Goal: Find specific page/section: Find specific page/section

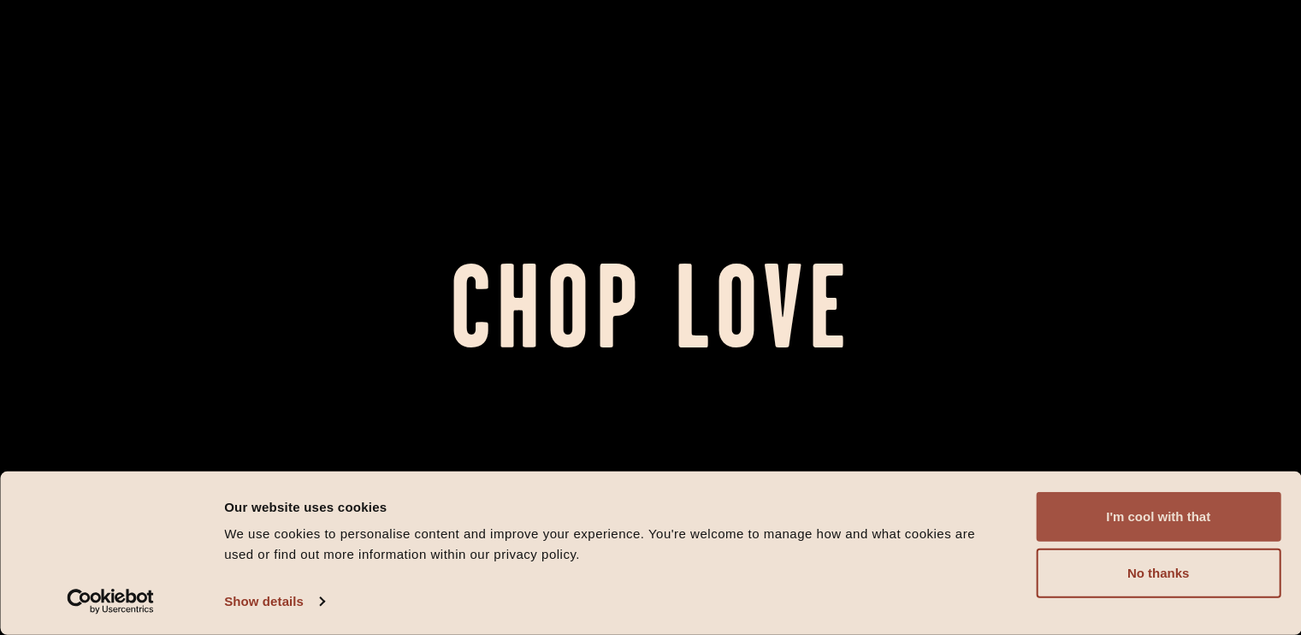
click at [1116, 517] on button "I'm cool with that" at bounding box center [1158, 517] width 245 height 50
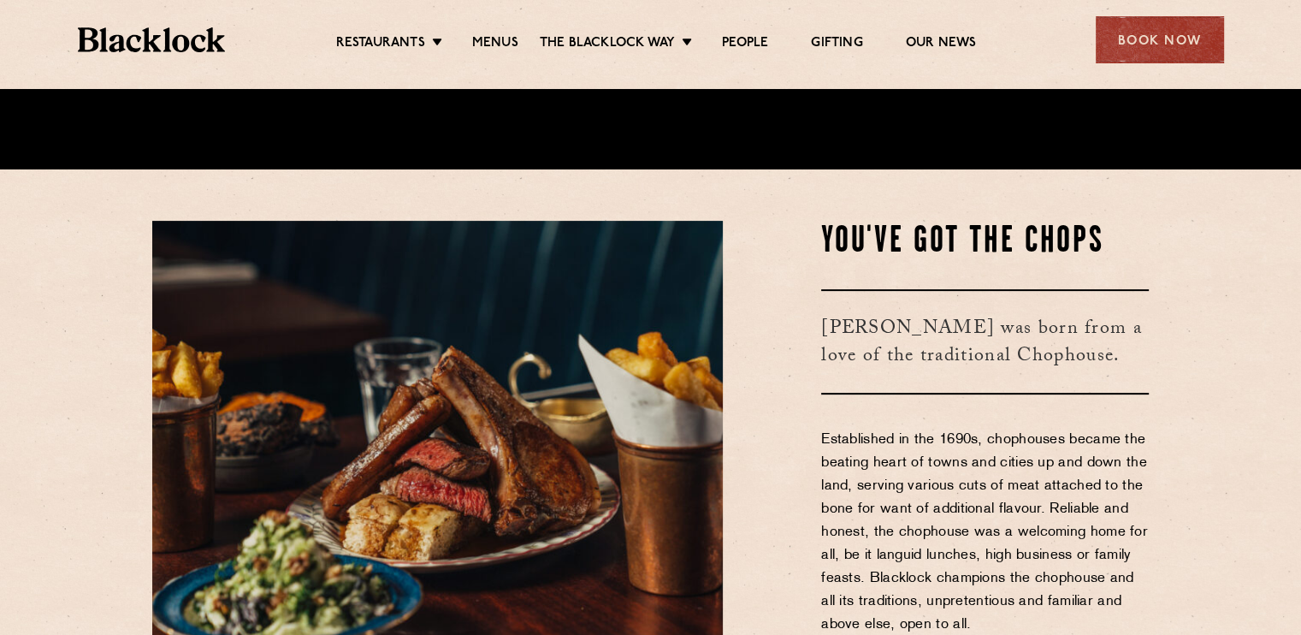
scroll to position [465, 0]
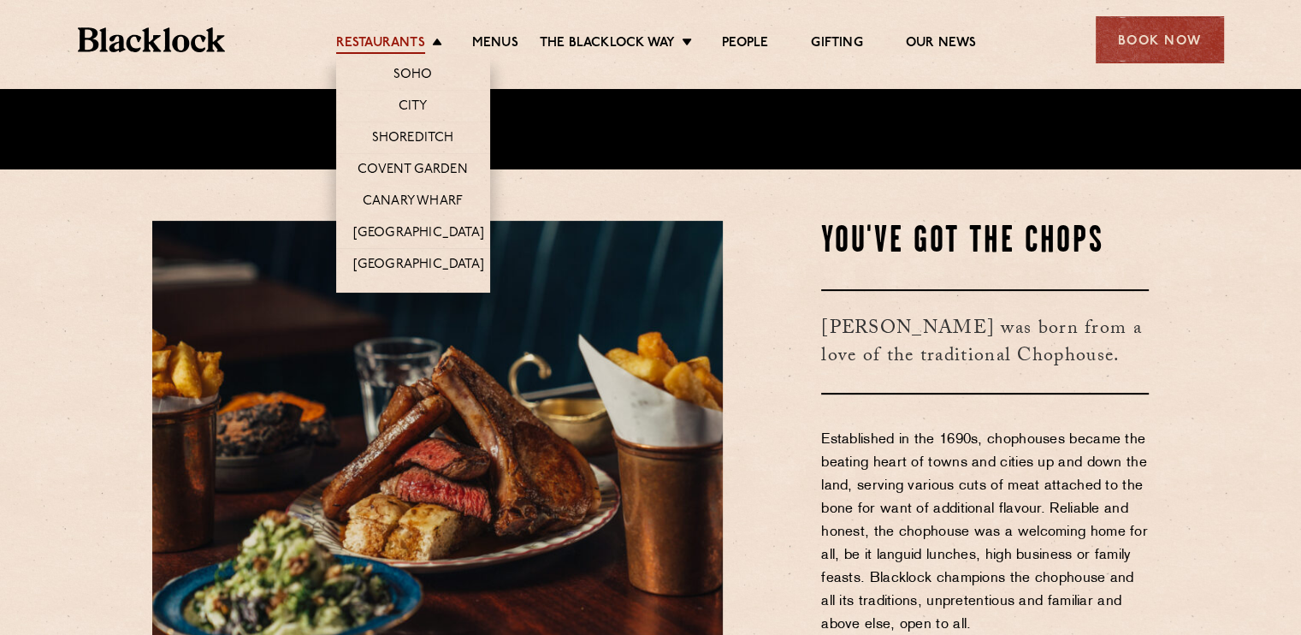
click at [383, 54] on link "Restaurants" at bounding box center [380, 44] width 89 height 19
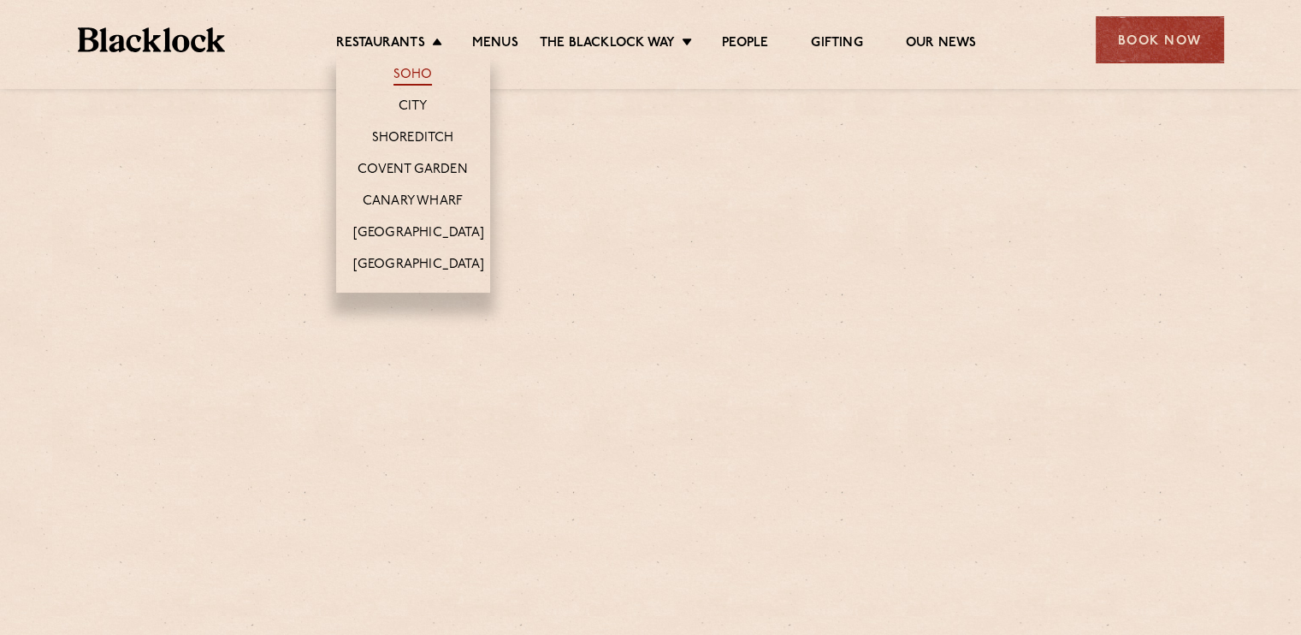
click at [405, 74] on link "Soho" at bounding box center [412, 76] width 39 height 19
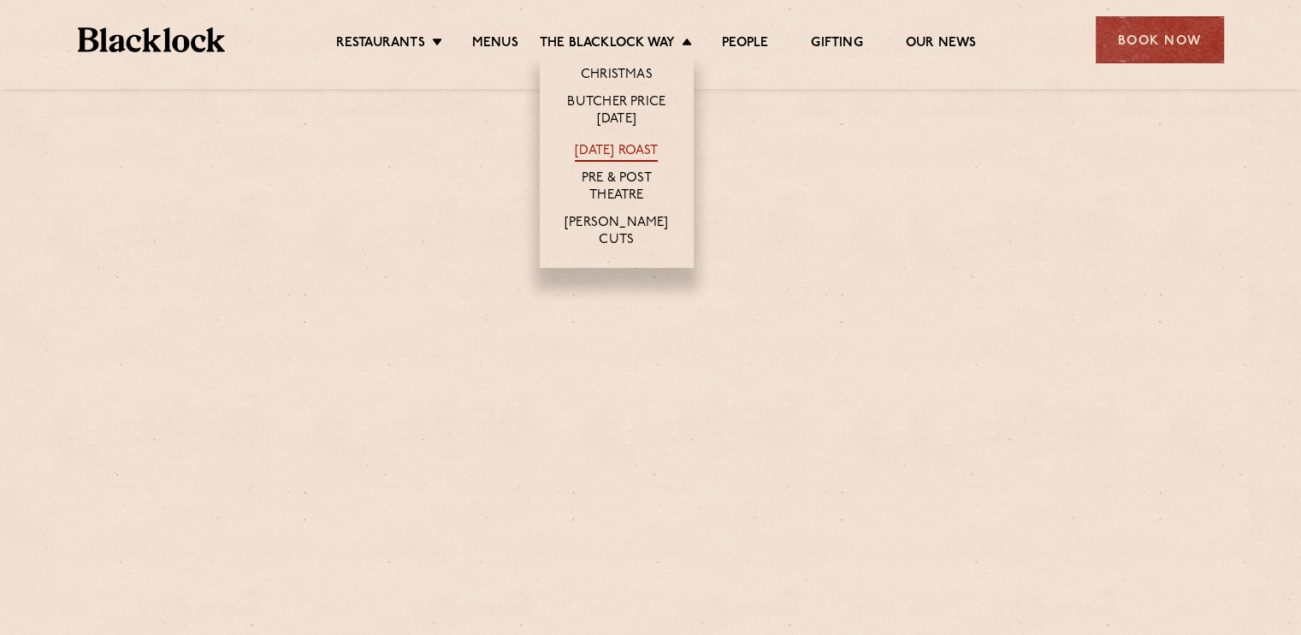
click at [590, 145] on link "[DATE] Roast" at bounding box center [616, 152] width 83 height 19
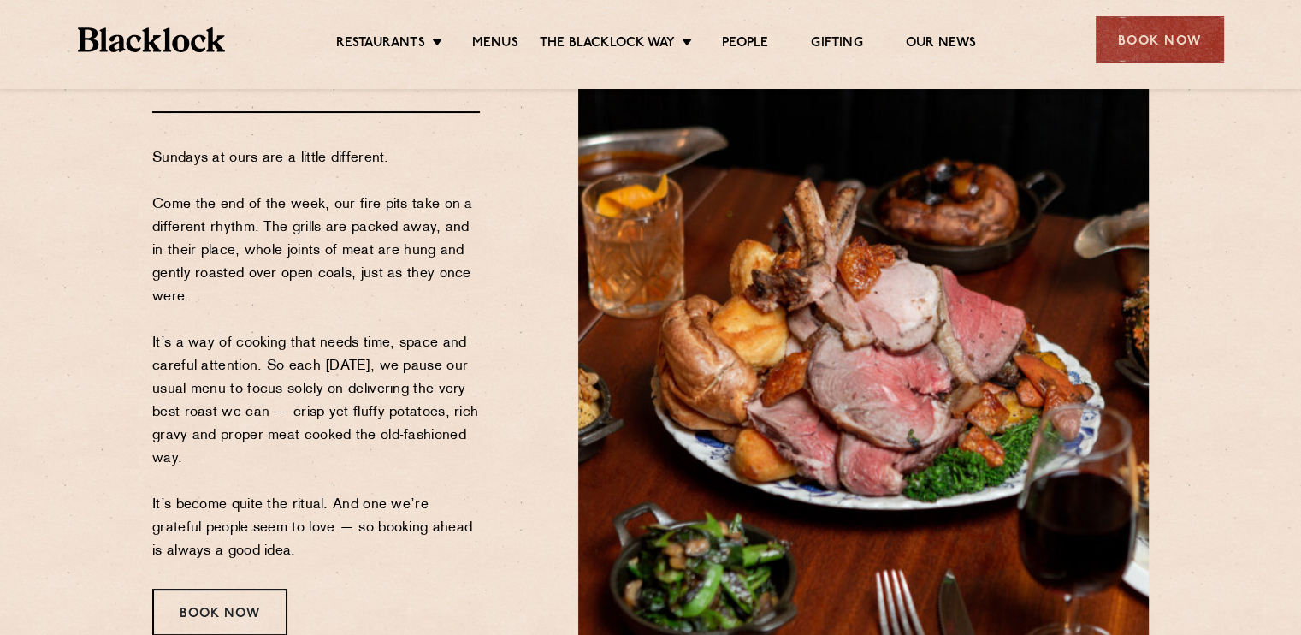
scroll to position [188, 0]
click at [496, 44] on link "Menus" at bounding box center [495, 44] width 46 height 19
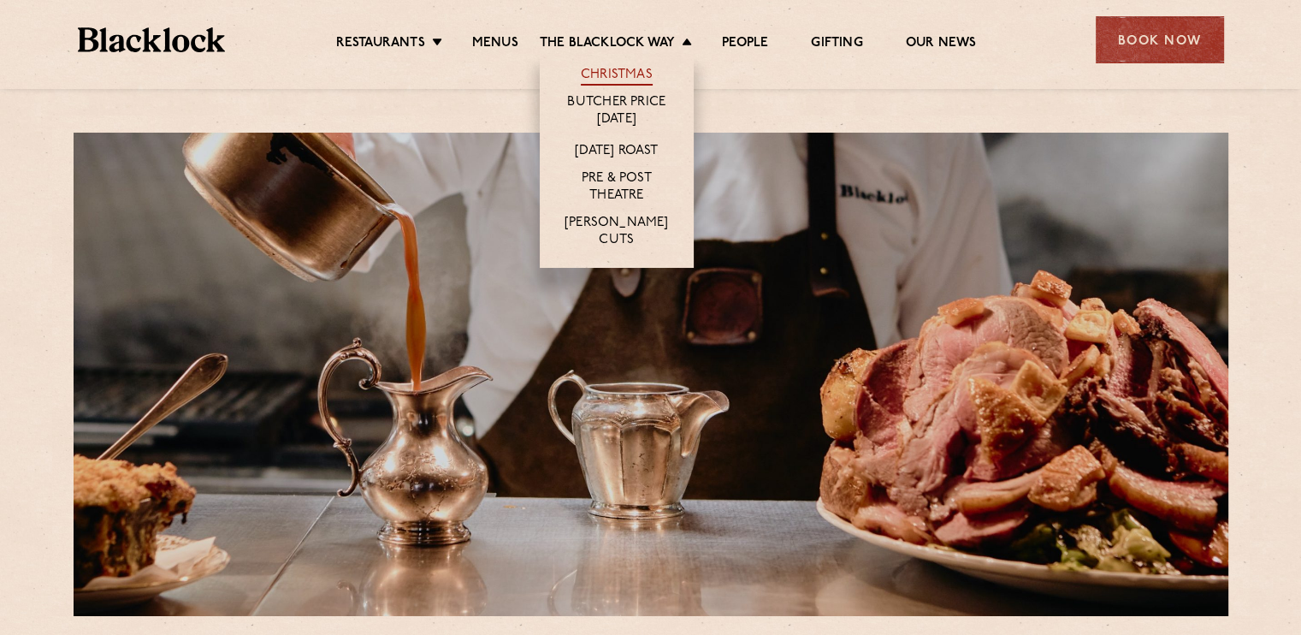
click at [612, 78] on link "Christmas" at bounding box center [617, 76] width 72 height 19
